Goal: Check status: Check status

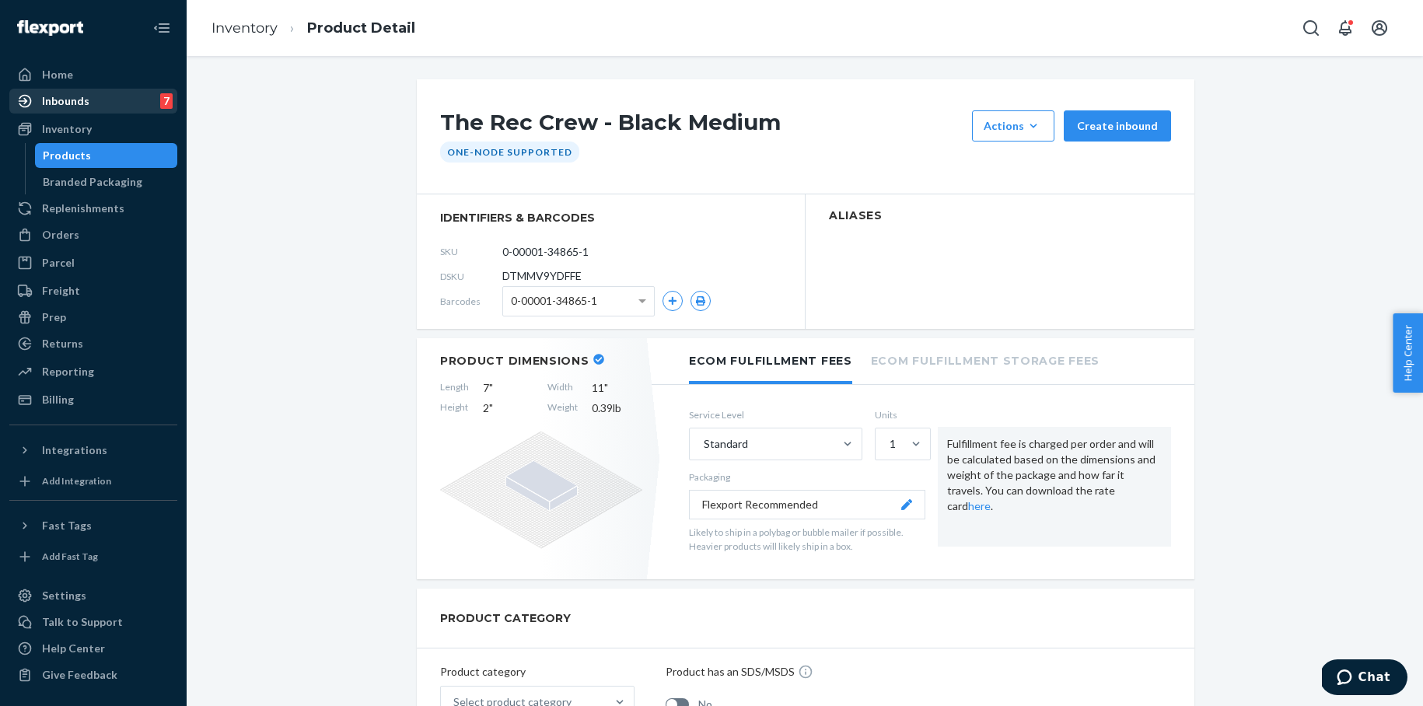
click at [77, 97] on div "Inbounds" at bounding box center [65, 101] width 47 height 16
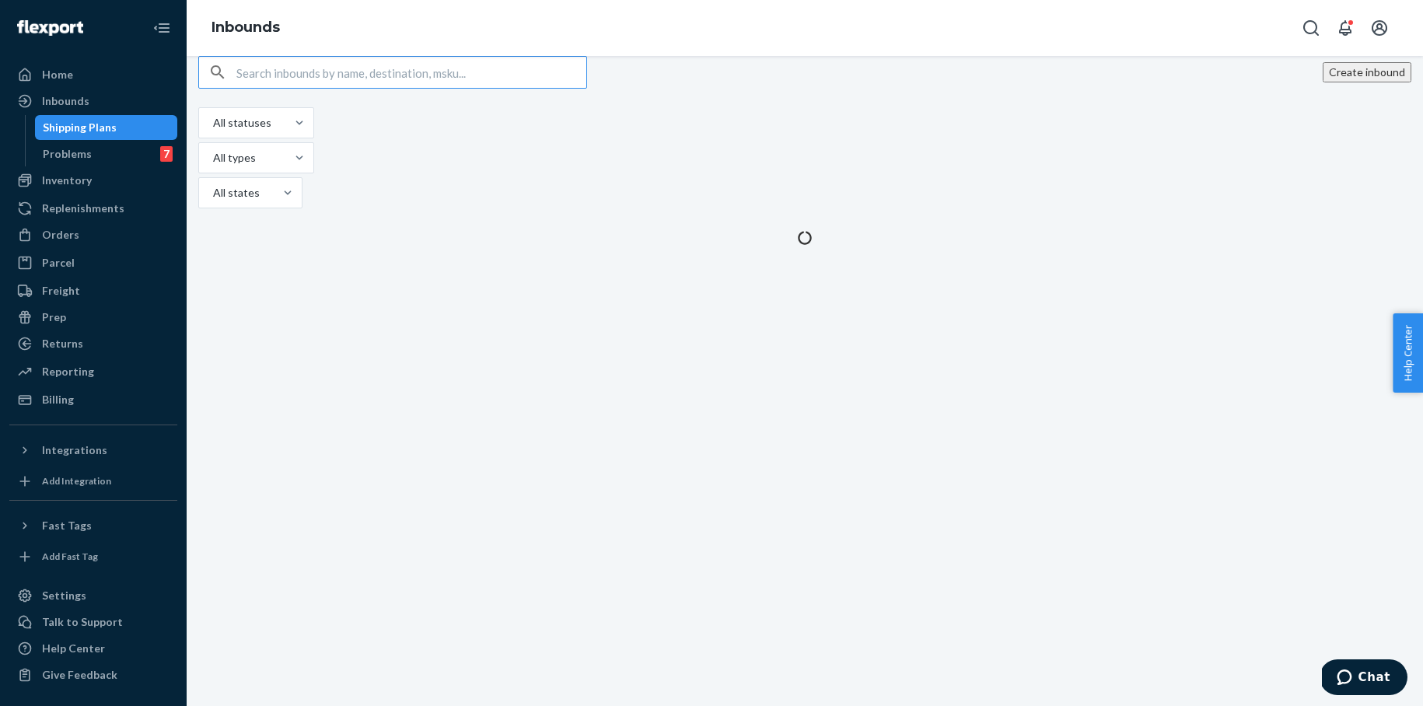
click at [350, 88] on input "text" at bounding box center [411, 72] width 350 height 31
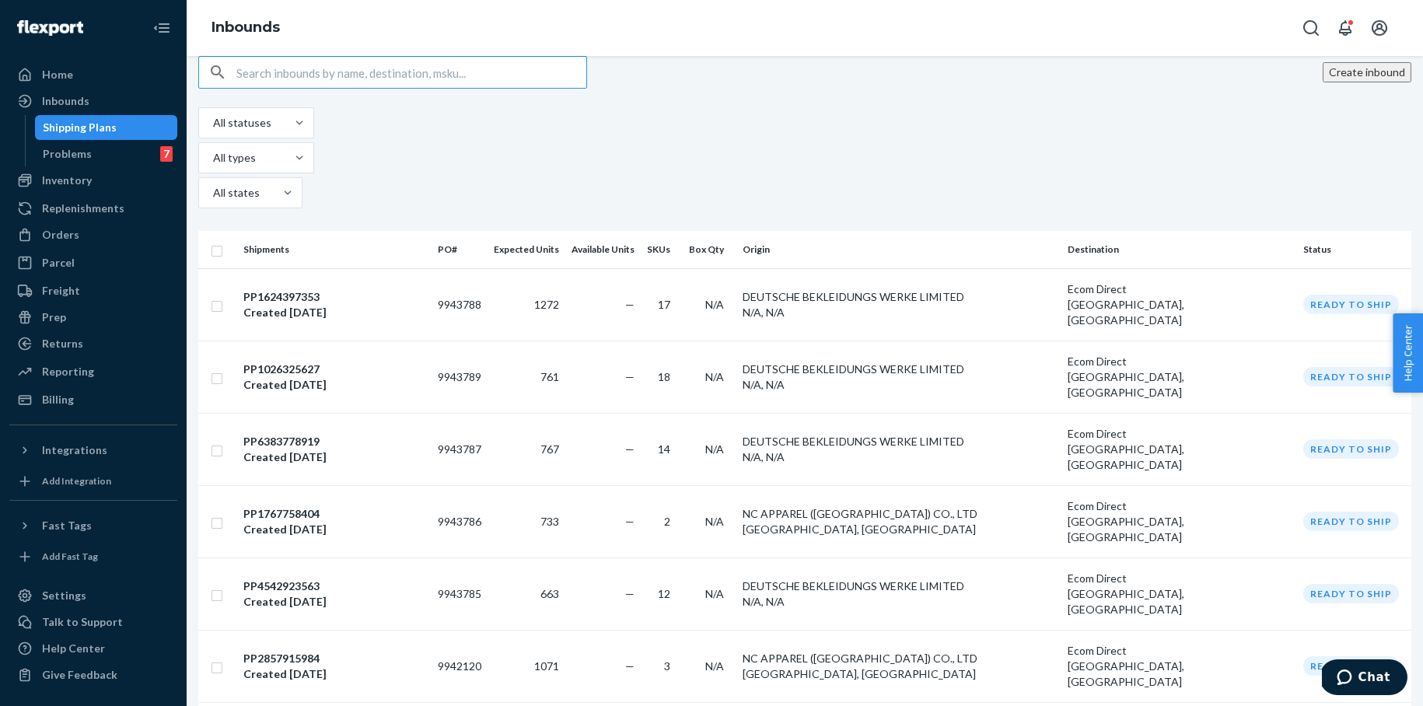
type input "PP3954443361"
click at [306, 88] on input "text" at bounding box center [411, 72] width 350 height 31
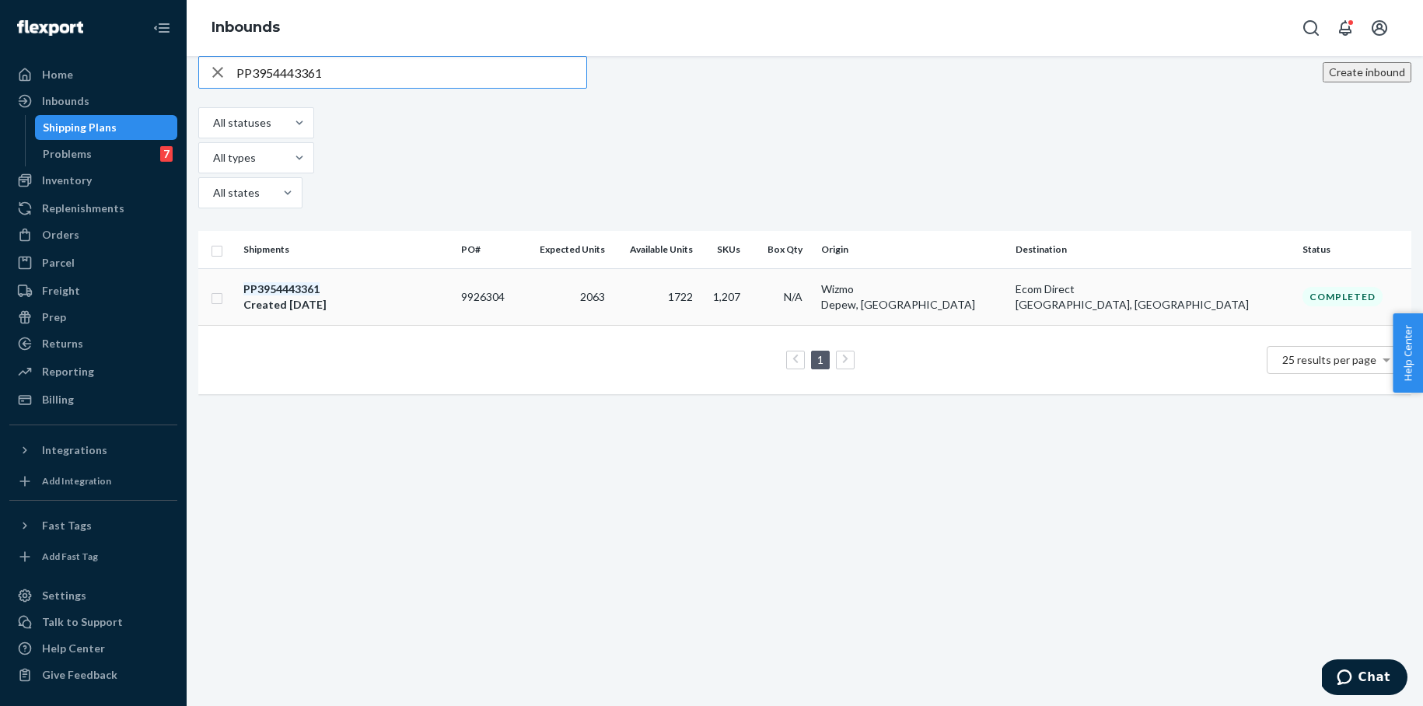
type input "PP3954443361"
click at [320, 282] on em "PP3954443361" at bounding box center [281, 288] width 76 height 13
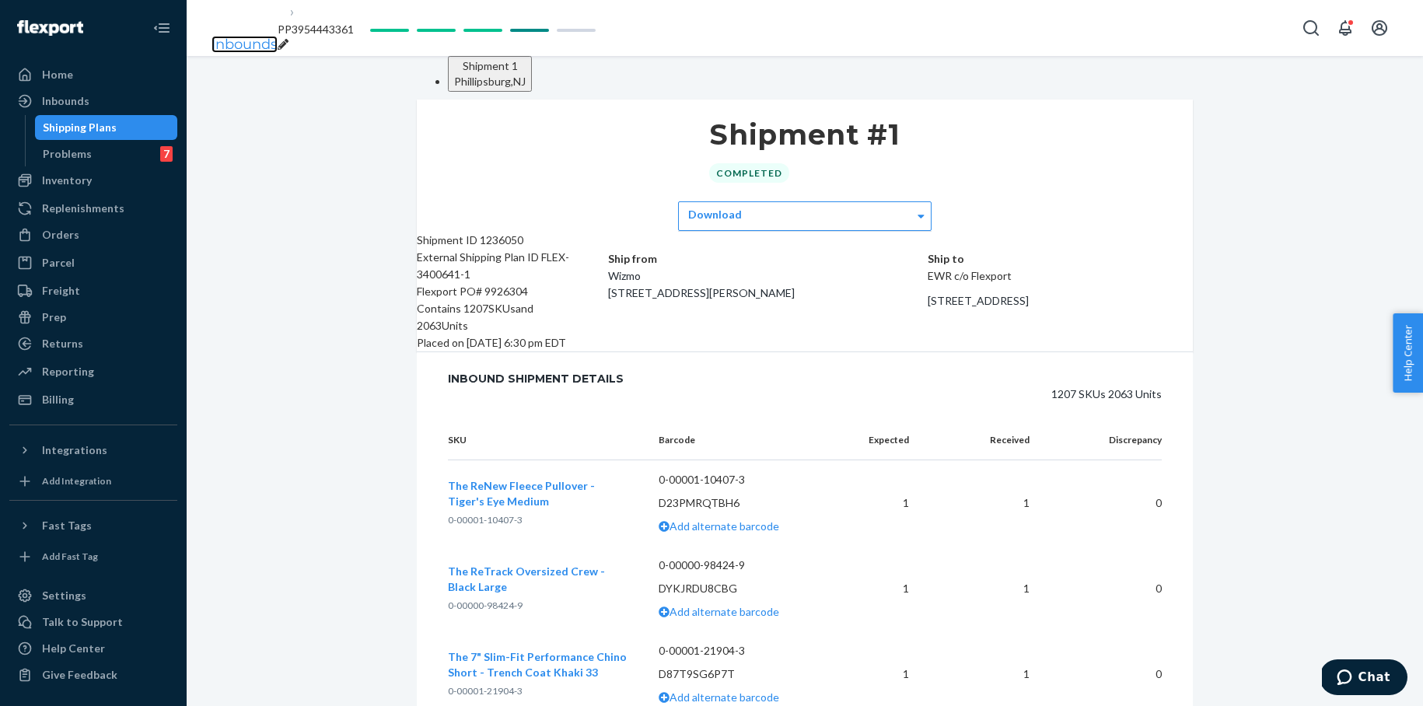
click at [257, 36] on link "Inbounds" at bounding box center [245, 44] width 66 height 17
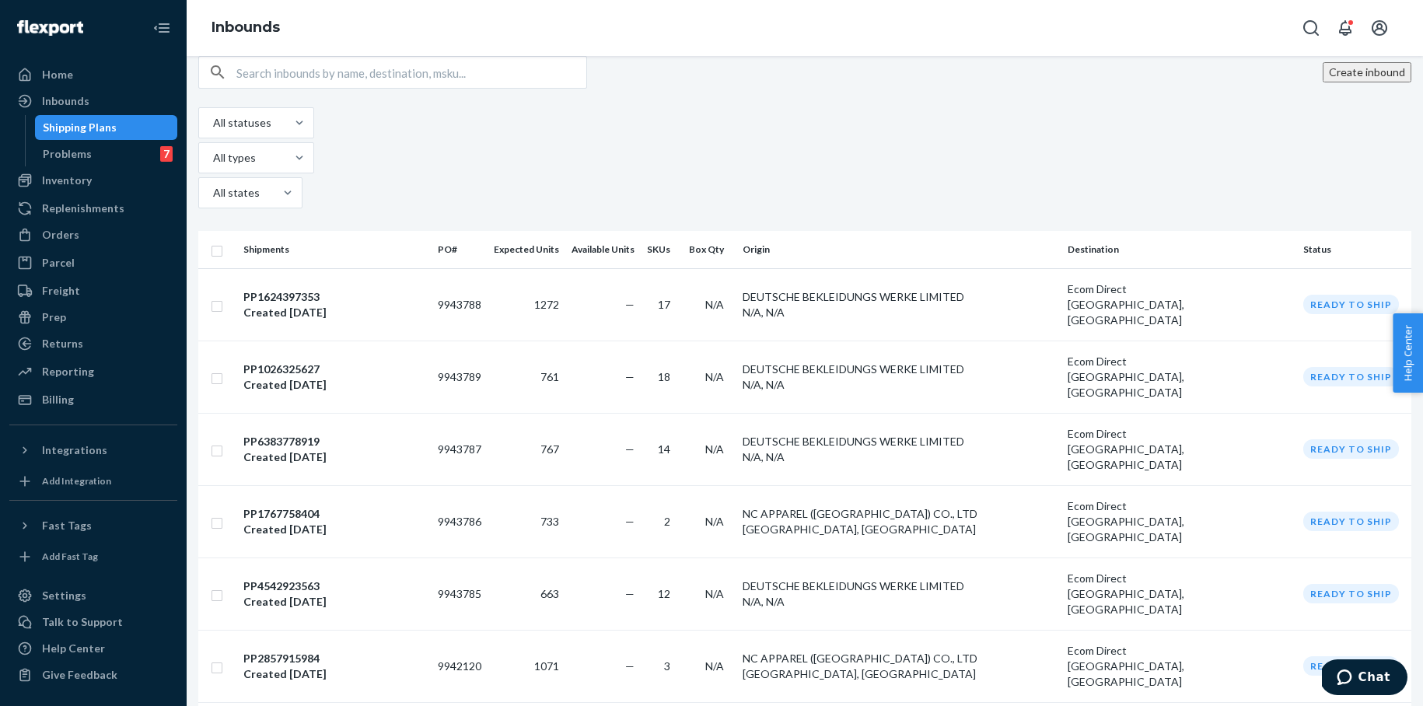
click at [365, 88] on input "text" at bounding box center [411, 72] width 350 height 31
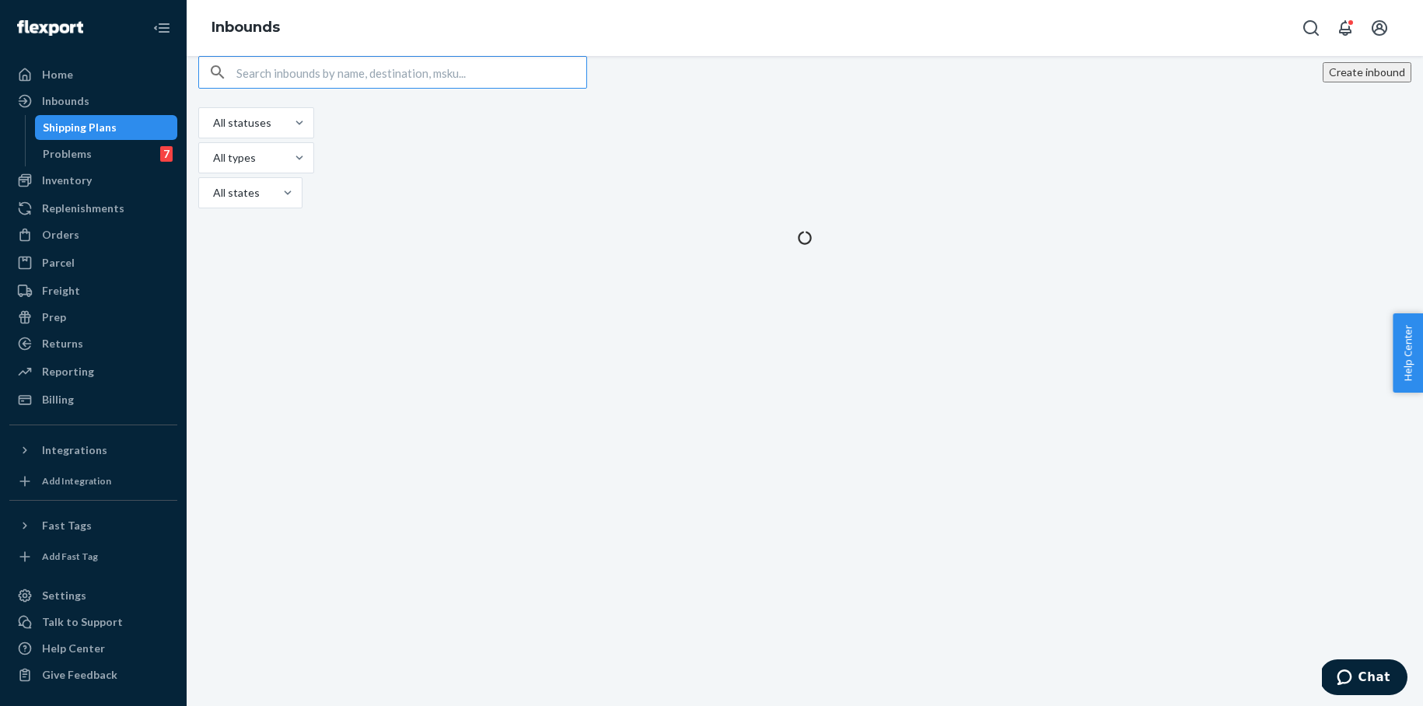
paste input "PP2765840746"
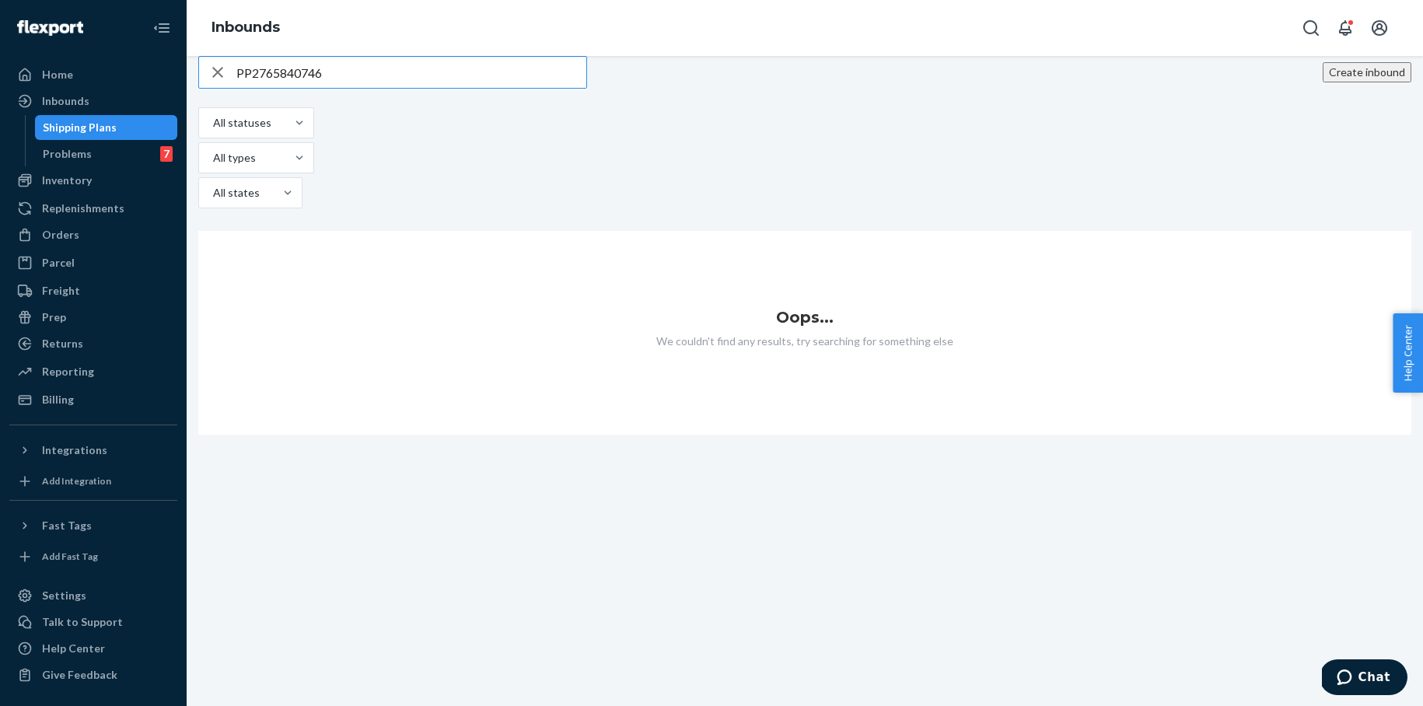
drag, startPoint x: 334, startPoint y: 96, endPoint x: 233, endPoint y: 93, distance: 101.2
click at [233, 88] on div "PP2765840746" at bounding box center [392, 72] width 387 height 31
paste input "7545358178"
drag, startPoint x: 280, startPoint y: 93, endPoint x: 237, endPoint y: 92, distance: 42.8
click at [227, 88] on div "PP7545358178" at bounding box center [392, 72] width 387 height 31
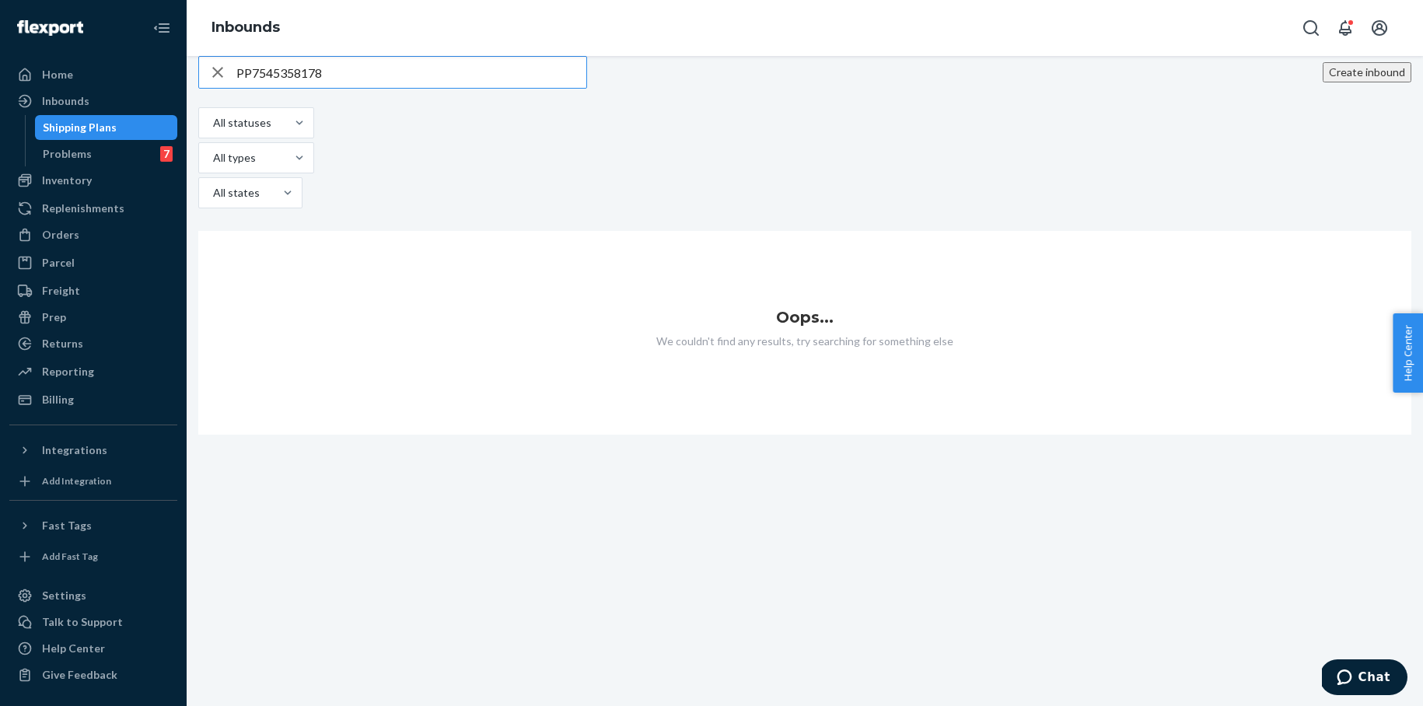
paste input "886430479"
drag, startPoint x: 332, startPoint y: 97, endPoint x: 213, endPoint y: 92, distance: 119.1
click at [215, 88] on div "PP8864304798" at bounding box center [392, 72] width 387 height 31
paste input "393276824"
drag, startPoint x: 337, startPoint y: 99, endPoint x: 180, endPoint y: 96, distance: 156.4
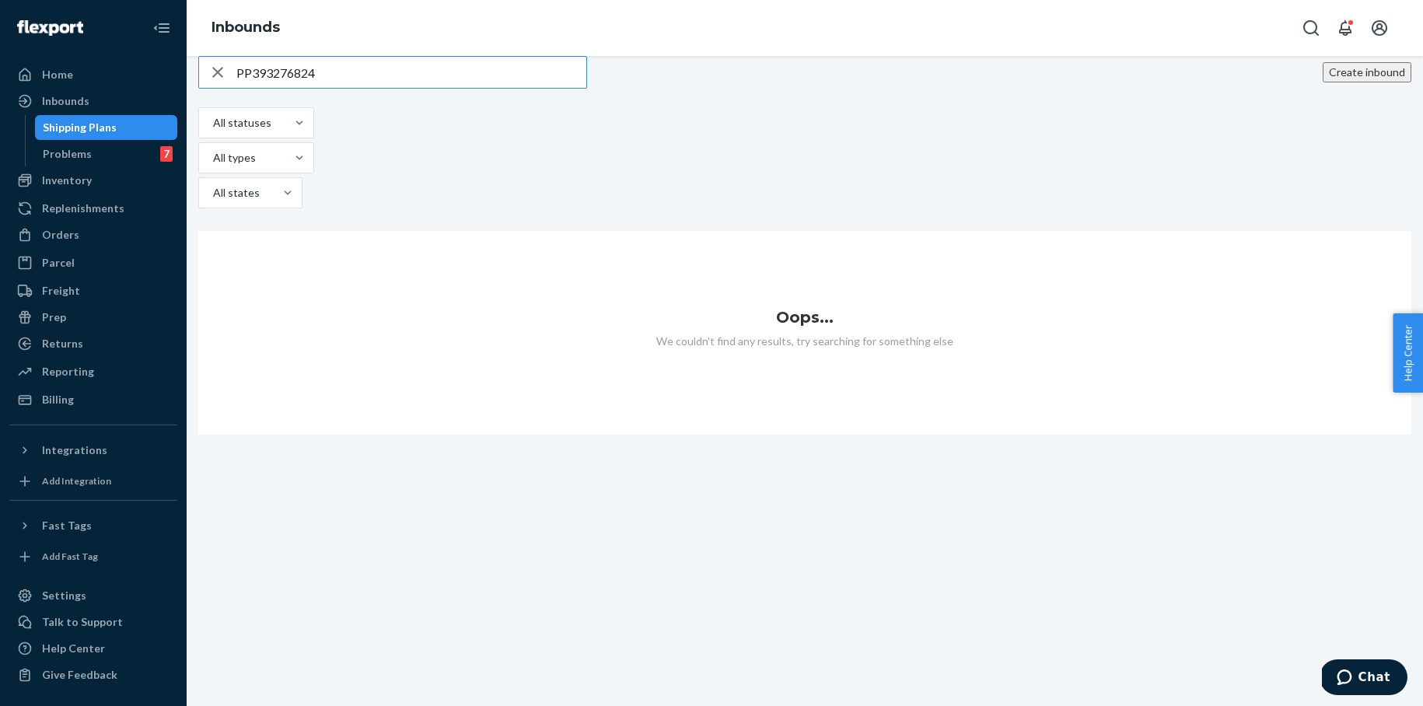
click at [172, 95] on div "Home Inbounds Shipping Plans Problems 7 Inventory Products Branded Packaging Re…" at bounding box center [711, 353] width 1423 height 706
paste input "8682551990"
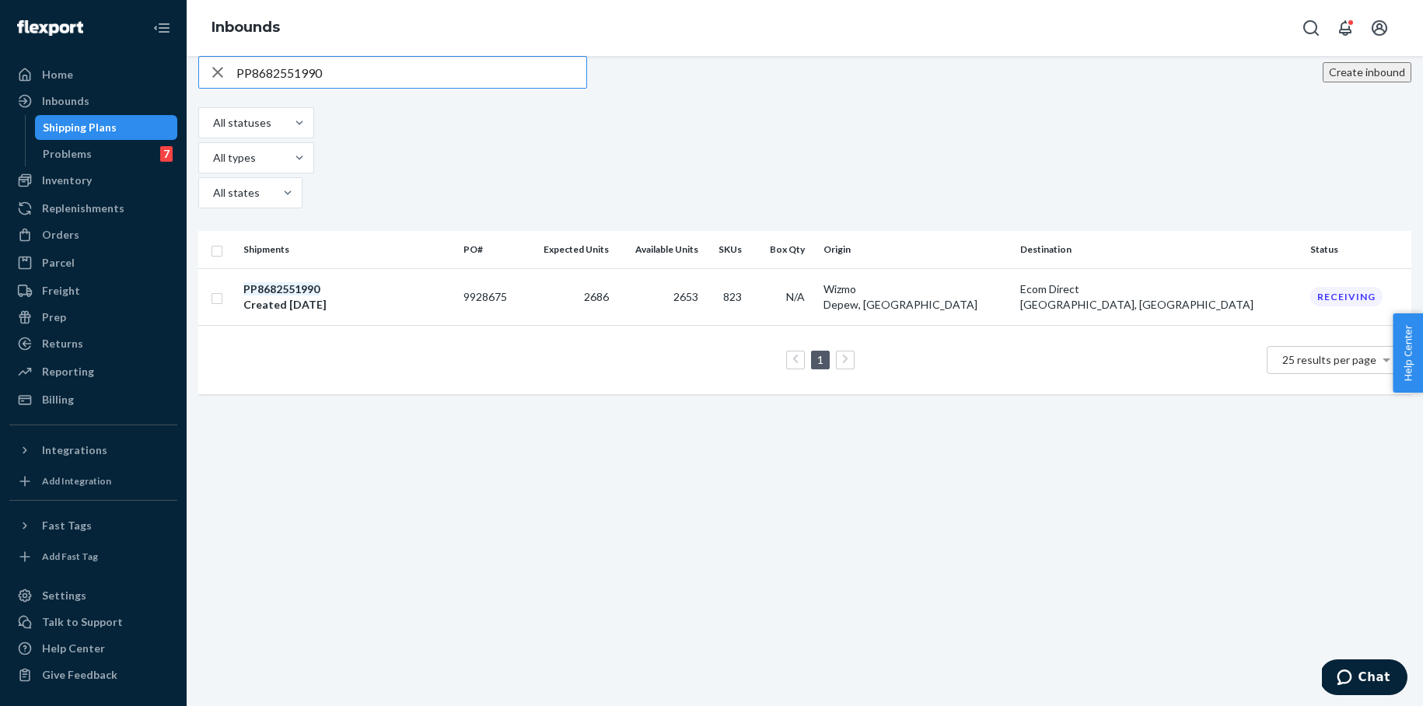
type input "PP8682551990"
